Goal: Navigation & Orientation: Find specific page/section

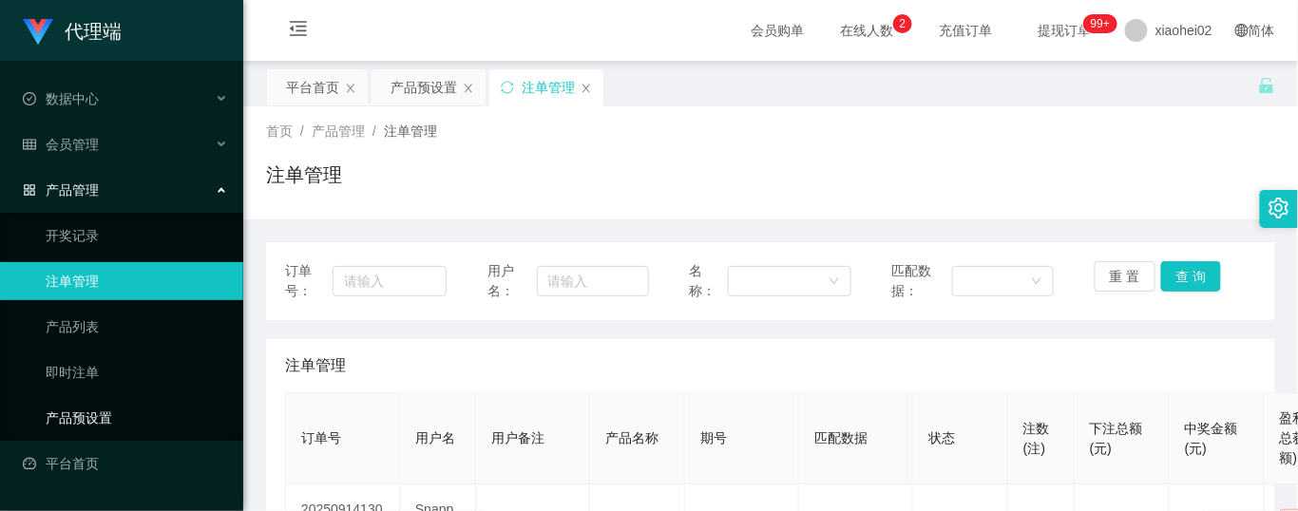
click at [103, 411] on link "产品预设置" at bounding box center [137, 418] width 182 height 38
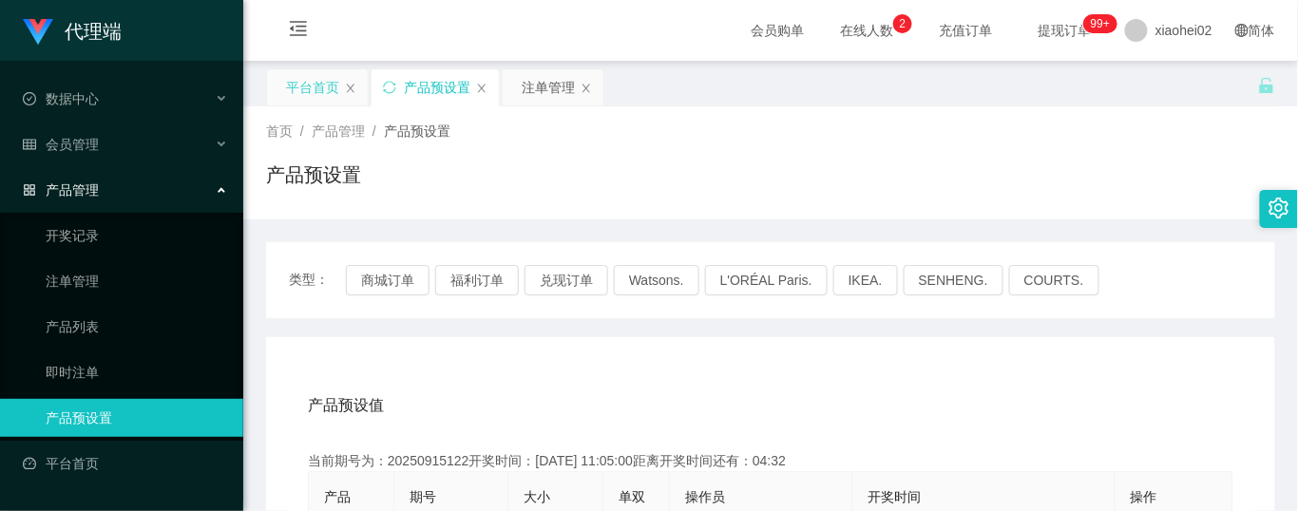
click at [328, 69] on div "平台首页" at bounding box center [312, 87] width 53 height 36
